Goal: Find specific page/section: Find specific page/section

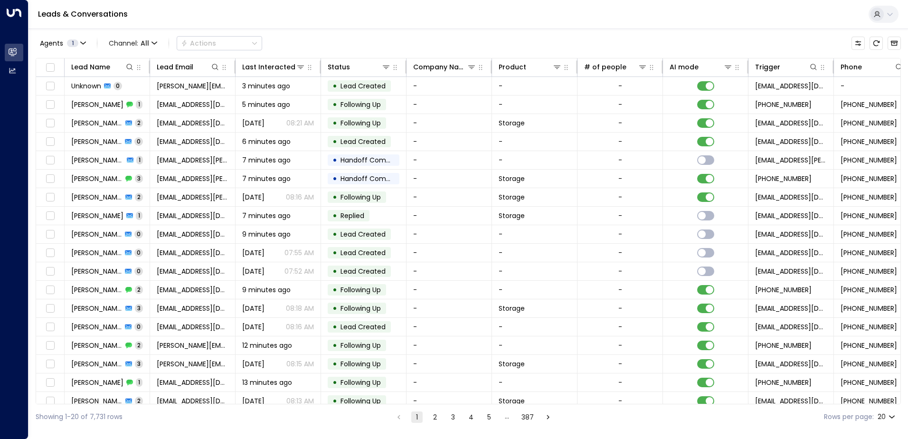
scroll to position [0, 194]
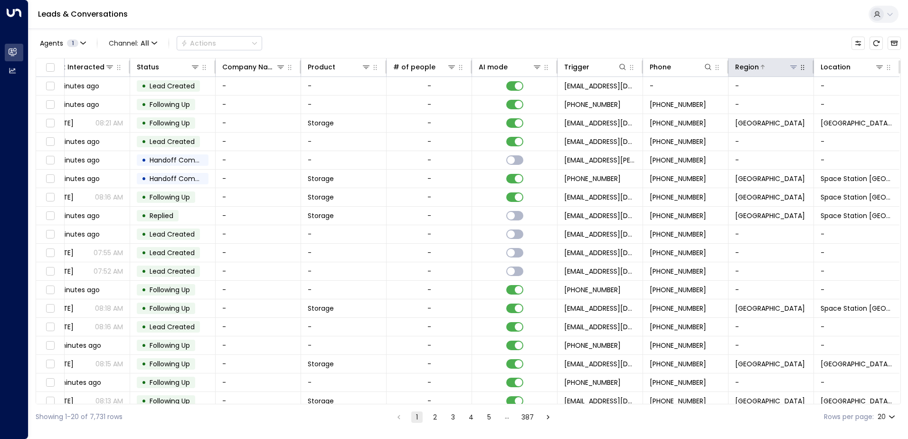
click at [790, 68] on icon at bounding box center [794, 67] width 8 height 8
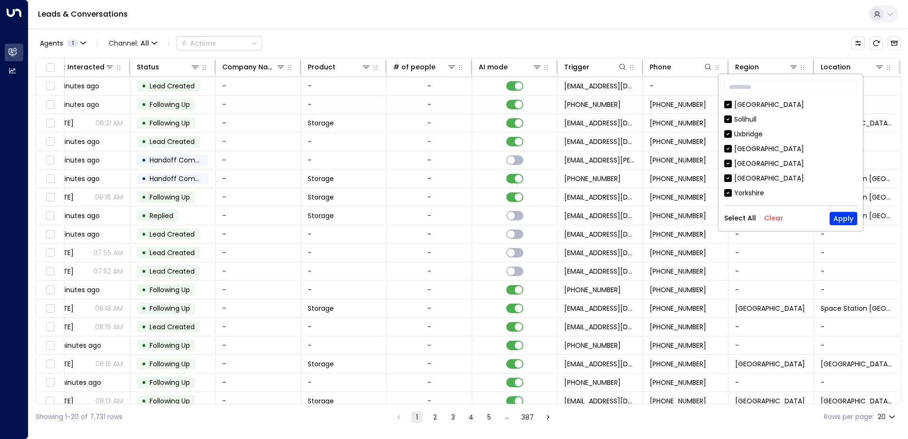
click at [770, 220] on button "Clear" at bounding box center [773, 218] width 19 height 8
click at [754, 105] on div "[GEOGRAPHIC_DATA]" at bounding box center [770, 105] width 70 height 10
click at [841, 218] on button "Apply" at bounding box center [844, 218] width 28 height 13
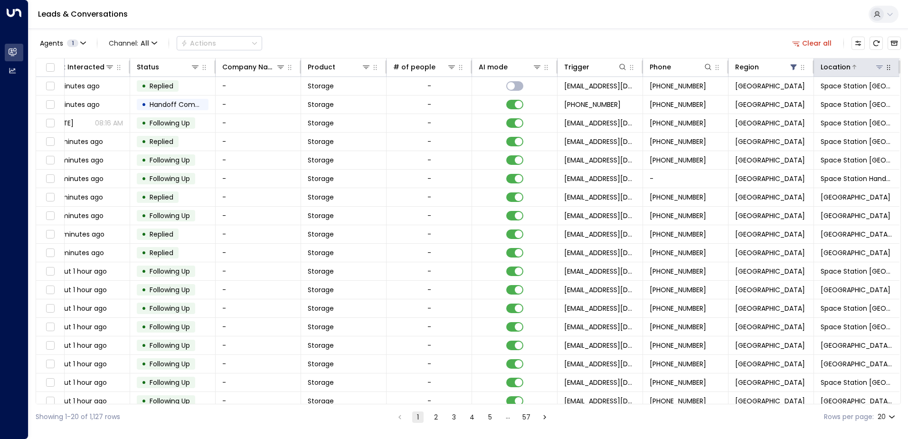
click at [878, 65] on icon at bounding box center [880, 67] width 8 height 8
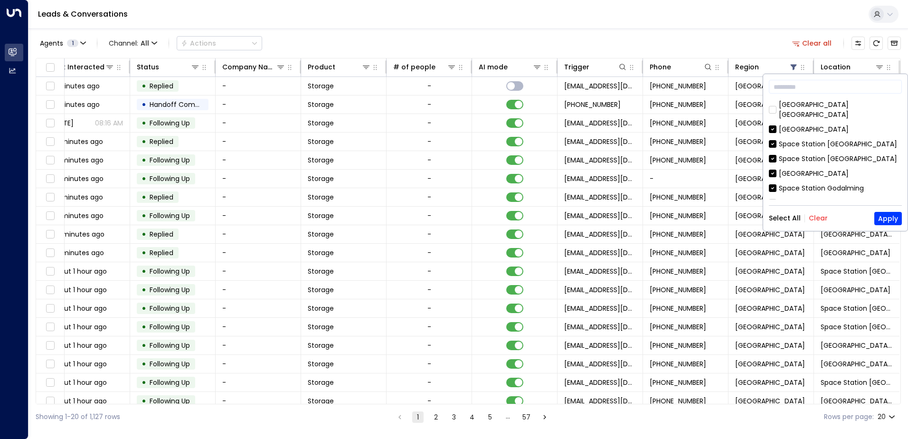
click at [815, 213] on div "Select All Clear Apply" at bounding box center [835, 218] width 133 height 13
click at [815, 219] on button "Clear" at bounding box center [818, 218] width 19 height 8
click at [804, 124] on div "[GEOGRAPHIC_DATA]" at bounding box center [814, 129] width 70 height 10
click at [890, 217] on button "Apply" at bounding box center [889, 218] width 28 height 13
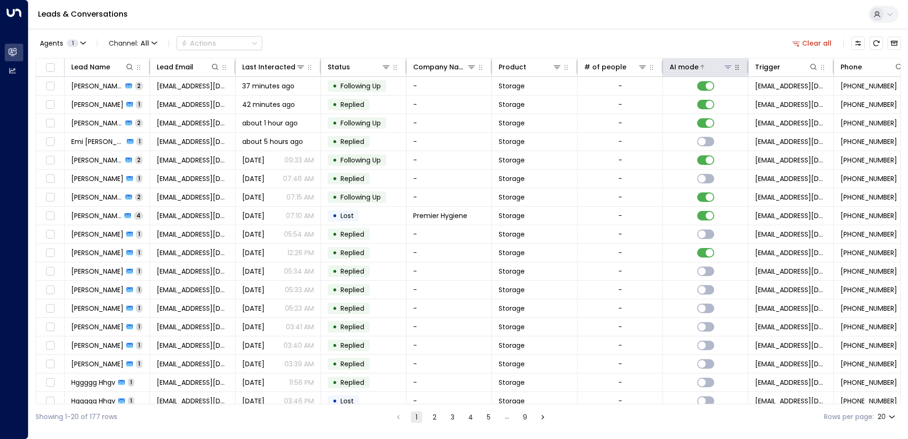
click at [688, 65] on div "AI mode" at bounding box center [684, 66] width 29 height 11
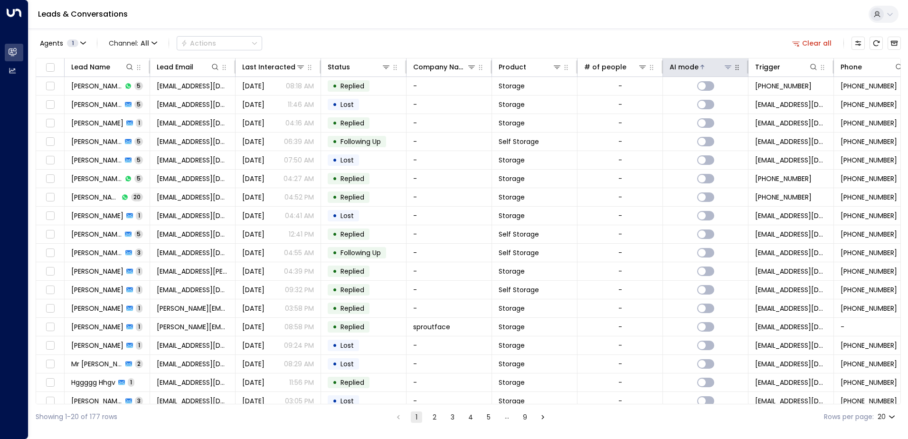
click at [688, 65] on div "AI mode" at bounding box center [684, 66] width 29 height 11
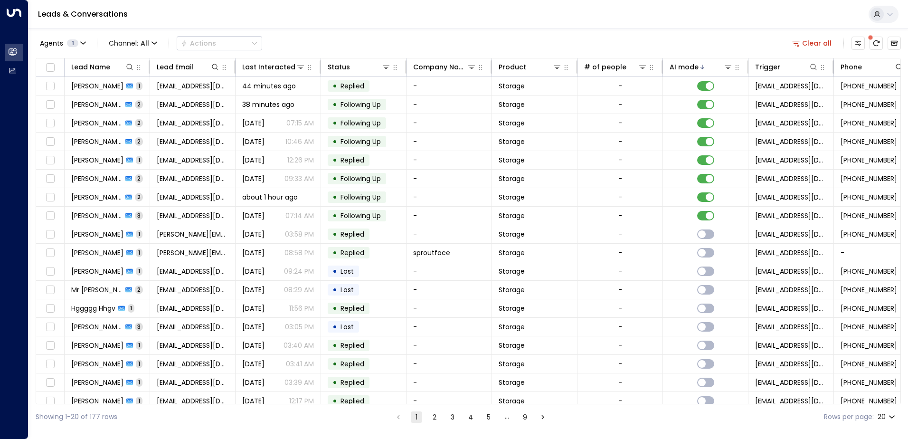
click at [543, 429] on html "Overview Leads & Conversations Leads & Conversations Analytics Analytics Leads …" at bounding box center [454, 214] width 908 height 429
